Goal: Check status

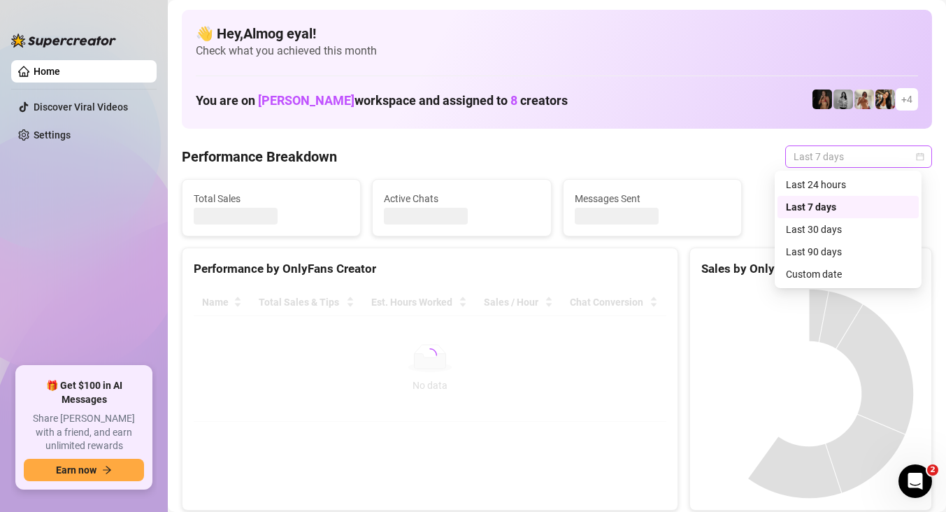
click at [842, 150] on span "Last 7 days" at bounding box center [859, 156] width 130 height 21
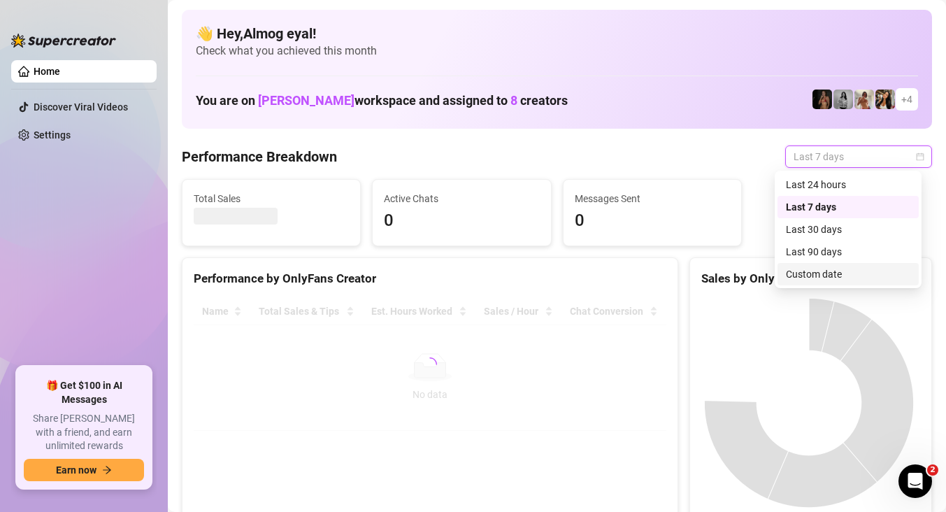
click at [846, 277] on div "Custom date" at bounding box center [848, 273] width 124 height 15
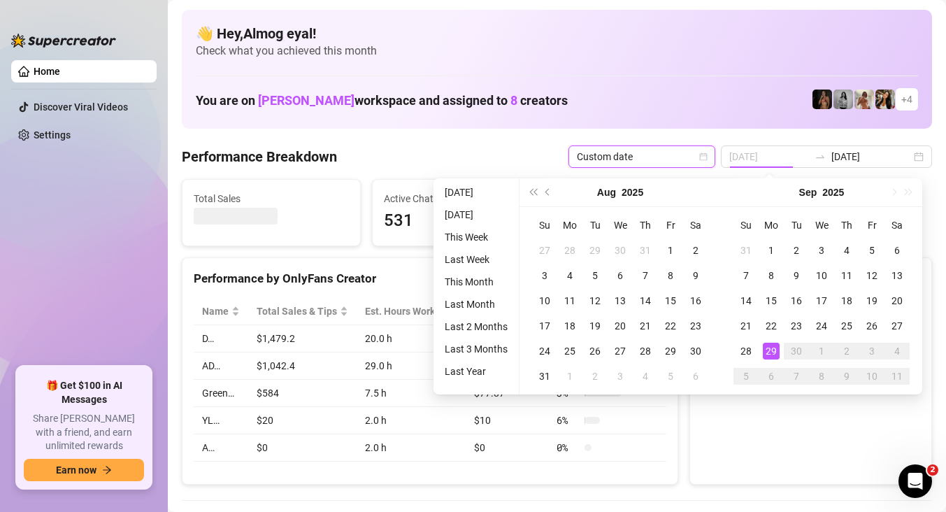
type input "[DATE]"
click at [764, 350] on td "29" at bounding box center [771, 350] width 25 height 25
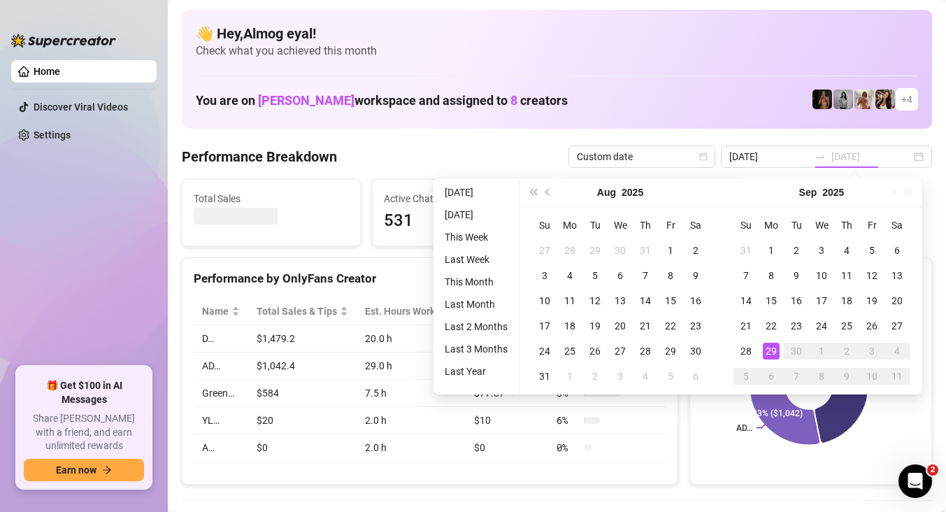
click at [770, 352] on div "29" at bounding box center [771, 351] width 17 height 17
type input "[DATE]"
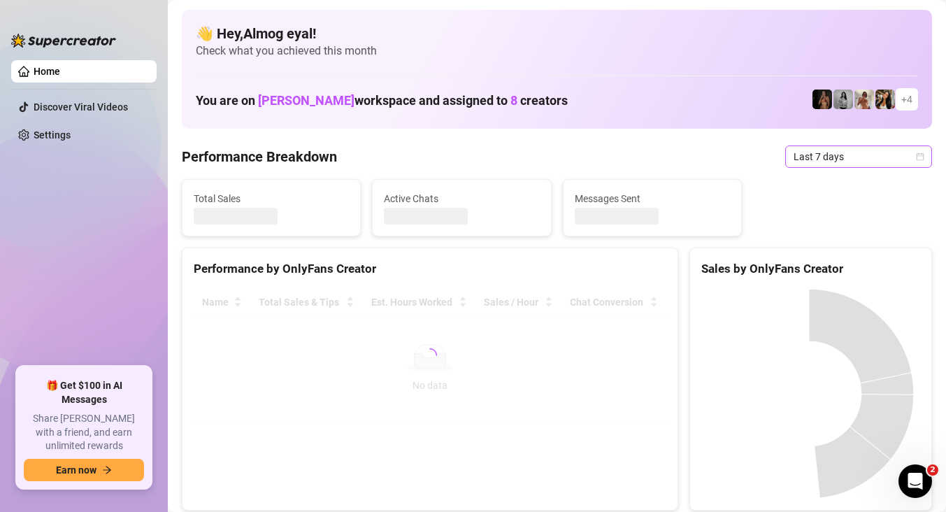
click at [810, 159] on span "Last 7 days" at bounding box center [859, 156] width 130 height 21
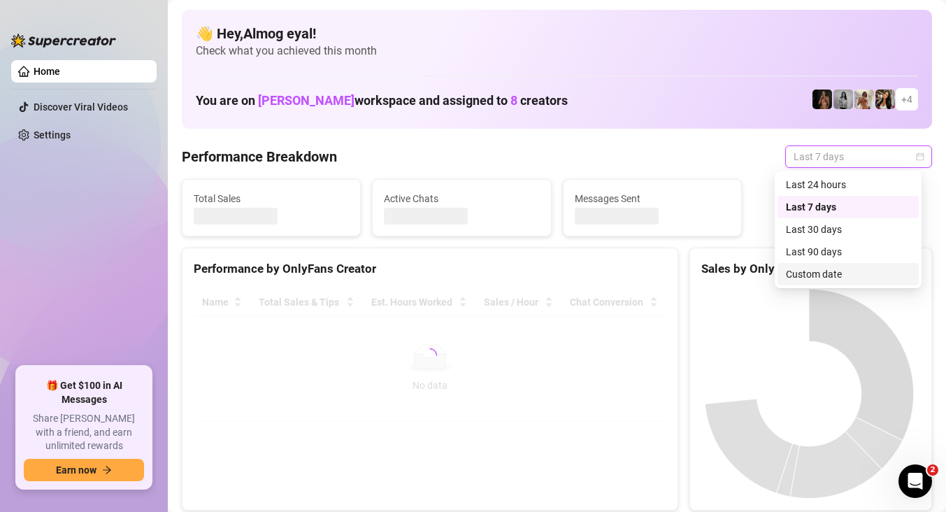
click at [843, 274] on div "Custom date" at bounding box center [848, 273] width 124 height 15
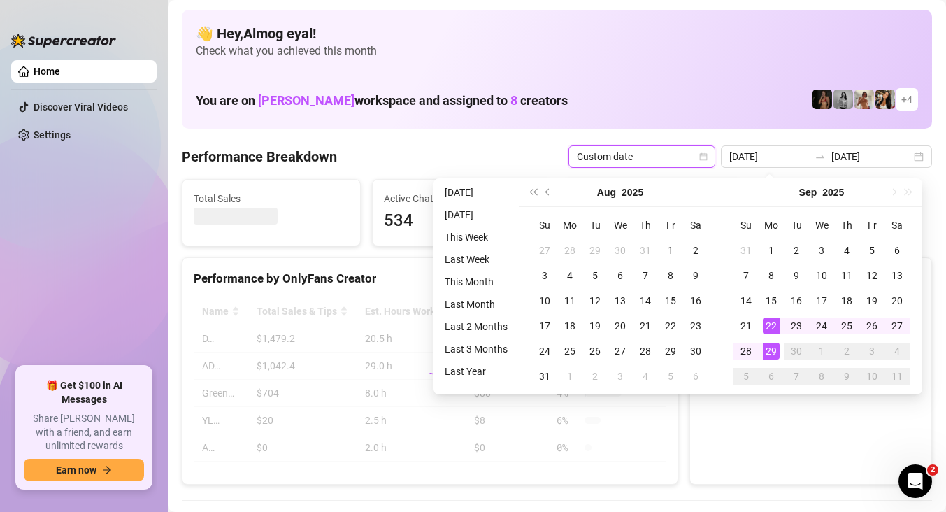
type input "[DATE]"
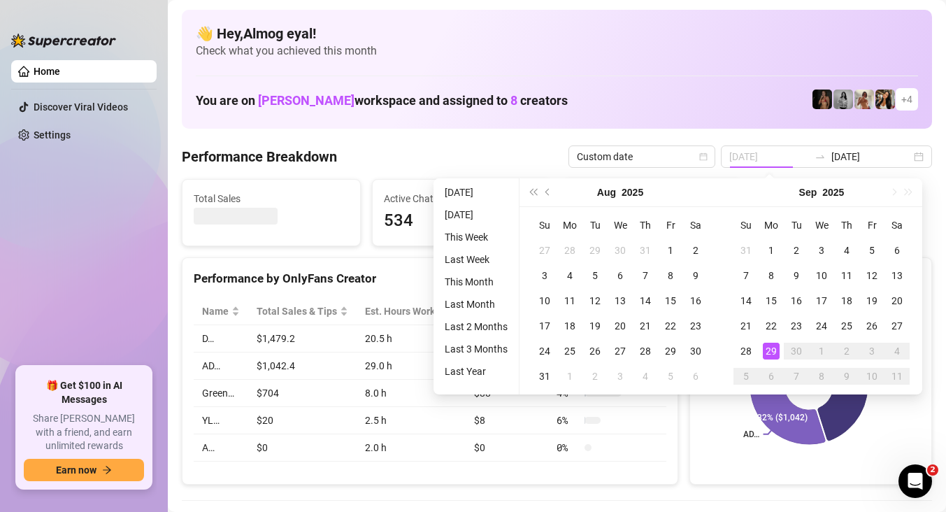
click at [780, 353] on td "29" at bounding box center [771, 350] width 25 height 25
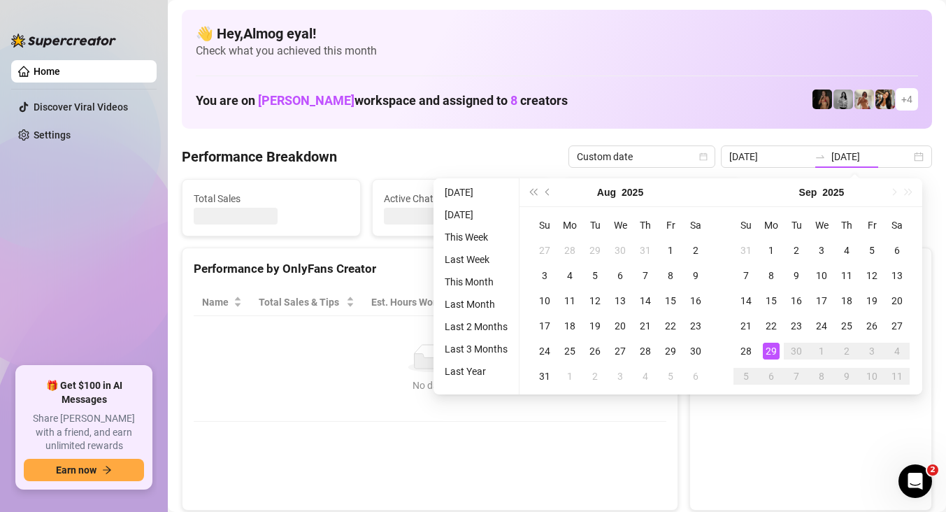
type input "[DATE]"
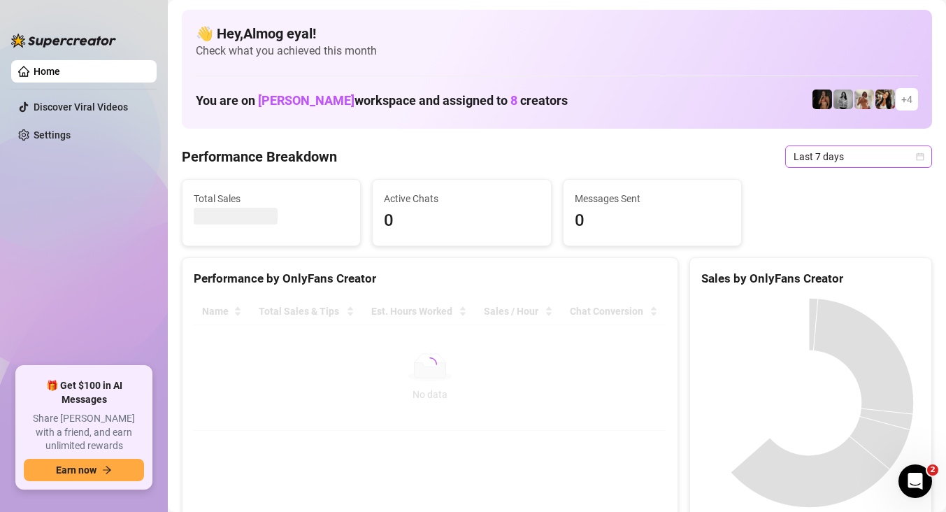
click at [845, 162] on span "Last 7 days" at bounding box center [859, 156] width 130 height 21
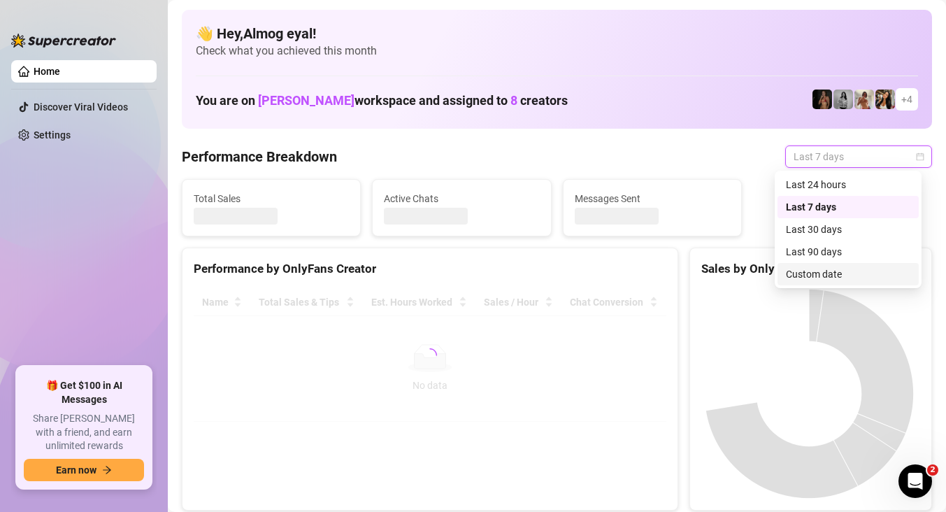
click at [859, 270] on div "Custom date" at bounding box center [848, 273] width 124 height 15
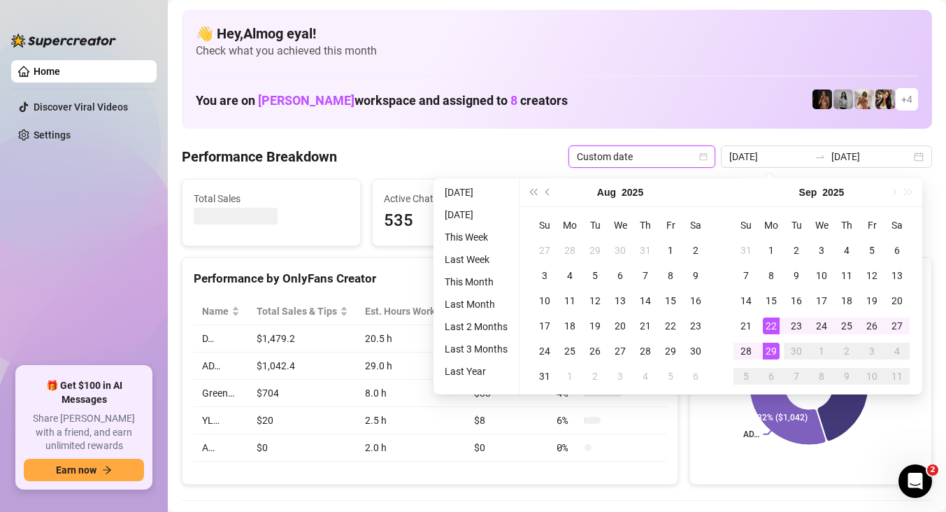
type input "[DATE]"
click at [772, 351] on div "29" at bounding box center [771, 351] width 17 height 17
click at [773, 351] on div "29" at bounding box center [771, 351] width 17 height 17
type input "[DATE]"
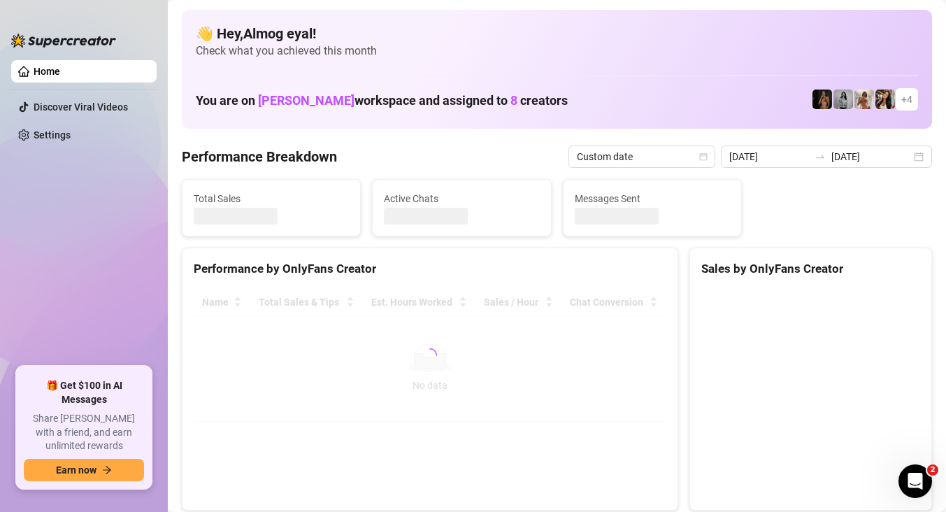
click at [638, 387] on div at bounding box center [430, 355] width 473 height 133
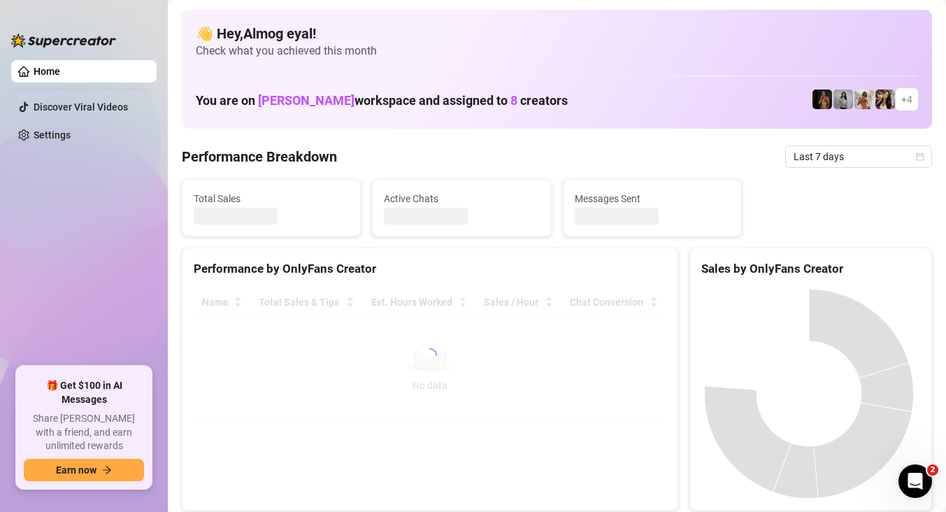
click at [848, 149] on span "Last 7 days" at bounding box center [859, 156] width 130 height 21
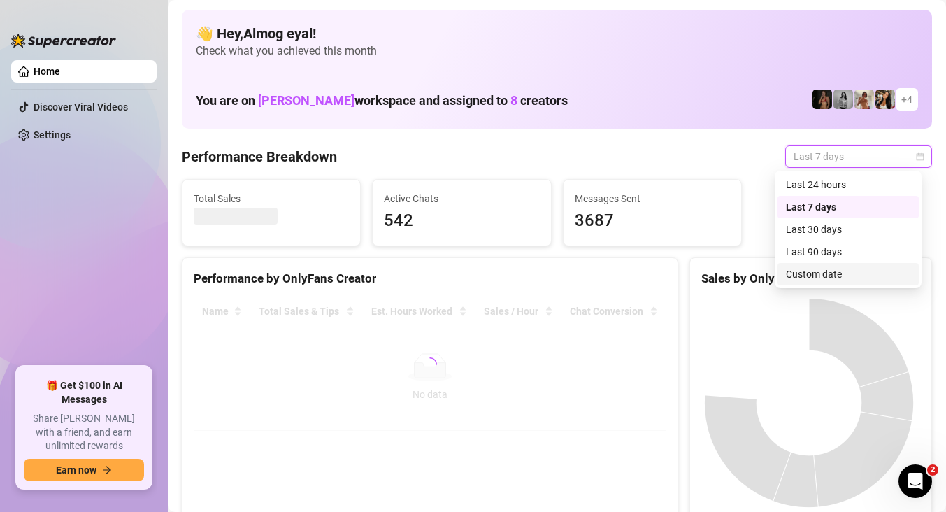
click at [845, 270] on div "Custom date" at bounding box center [848, 273] width 124 height 15
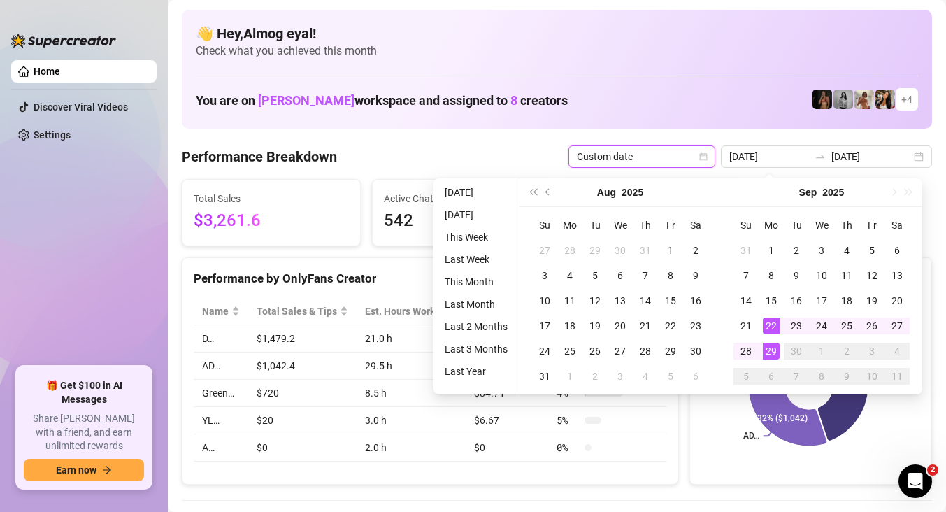
type input "[DATE]"
click at [772, 351] on div "29" at bounding box center [771, 351] width 17 height 17
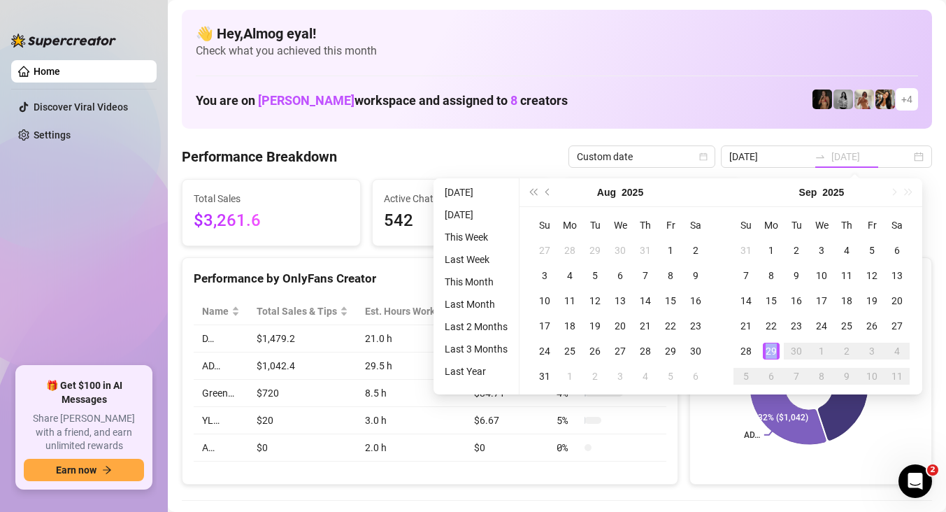
click at [772, 351] on div "29" at bounding box center [771, 351] width 17 height 17
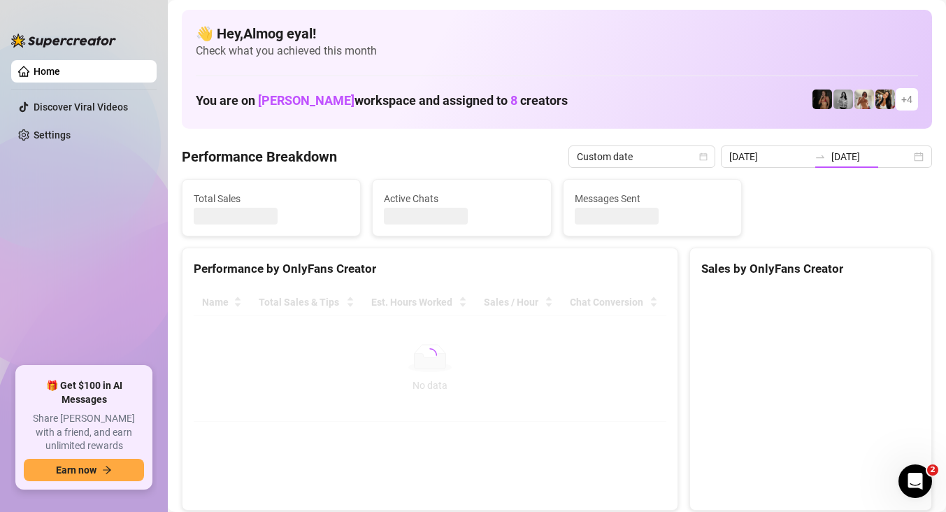
type input "[DATE]"
click at [708, 414] on canvas at bounding box center [808, 394] width 215 height 210
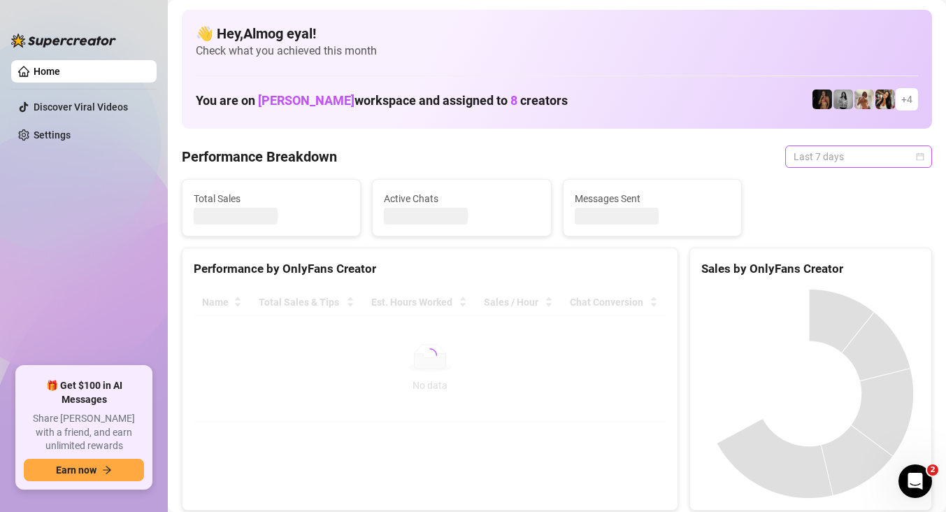
click at [822, 148] on span "Last 7 days" at bounding box center [859, 156] width 130 height 21
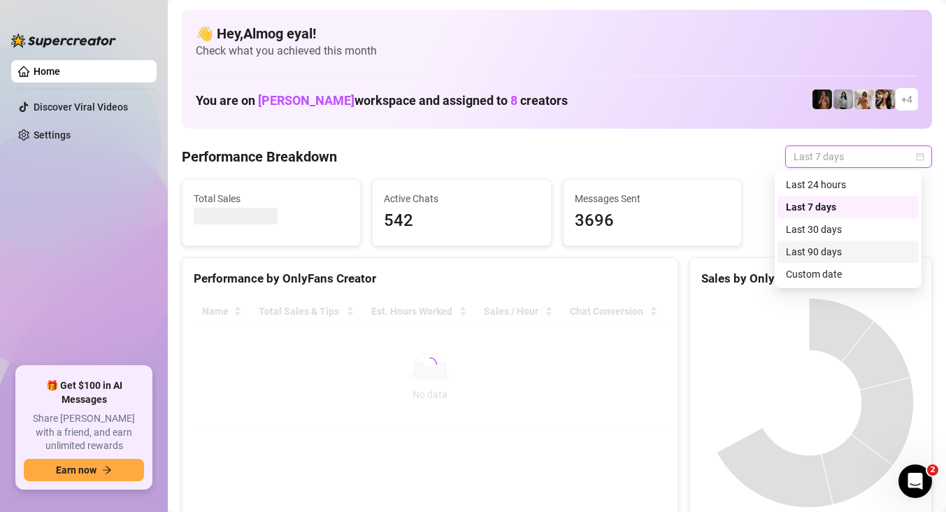
click at [837, 267] on div "Custom date" at bounding box center [848, 273] width 124 height 15
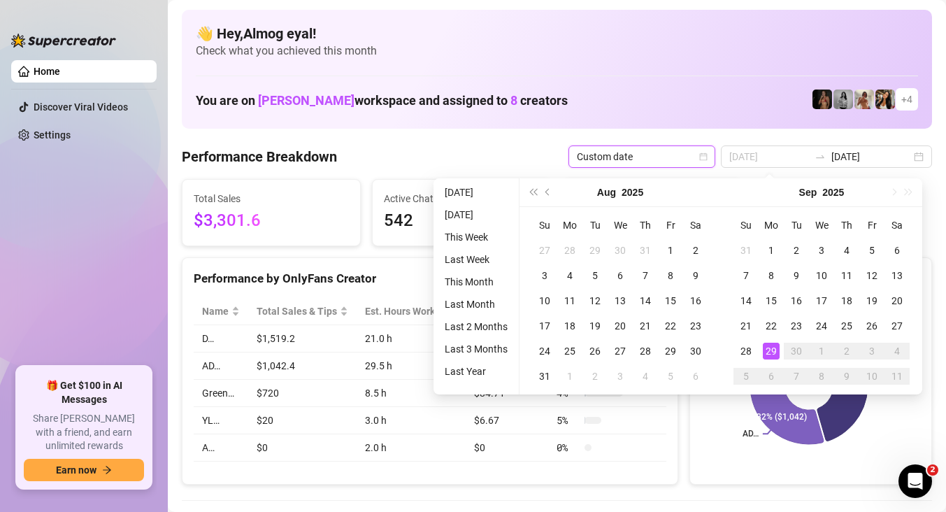
type input "[DATE]"
click at [778, 347] on div "29" at bounding box center [771, 351] width 17 height 17
type input "[DATE]"
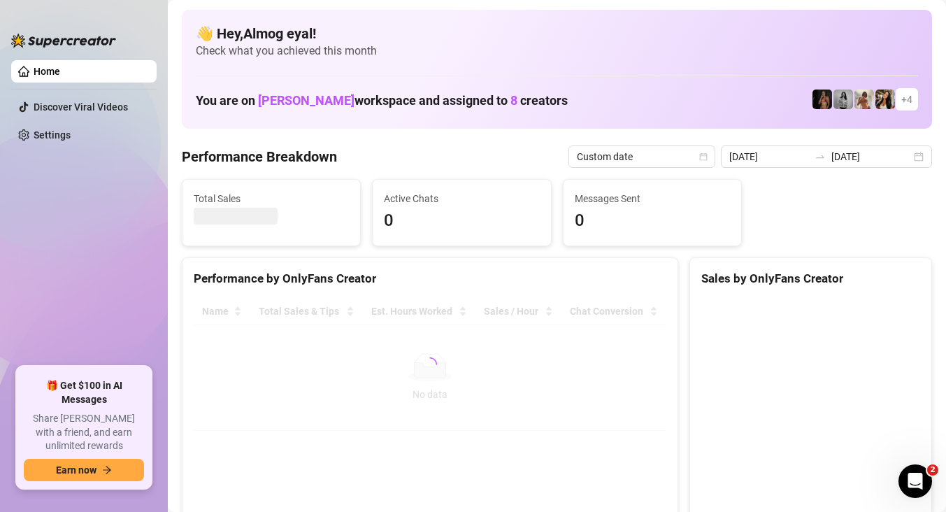
click at [713, 389] on canvas at bounding box center [808, 403] width 215 height 210
